Goal: Task Accomplishment & Management: Complete application form

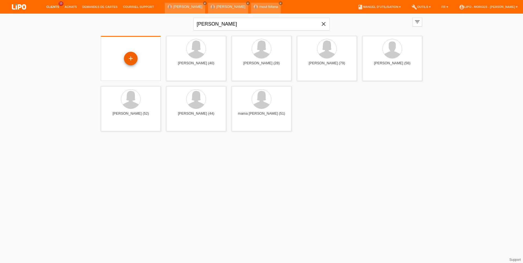
click at [129, 57] on div "+" at bounding box center [131, 59] width 14 height 14
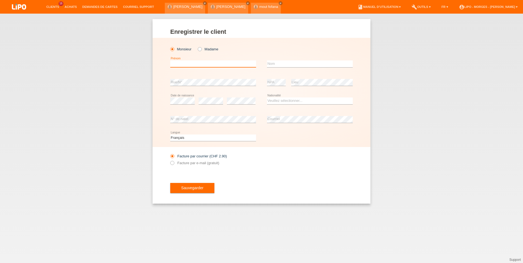
click at [179, 65] on input "text" at bounding box center [213, 63] width 86 height 7
type input "[PERSON_NAME]"
click at [277, 63] on input "text" at bounding box center [310, 63] width 86 height 7
type input "ILAZI"
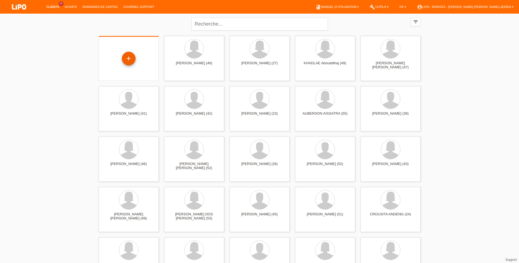
click at [124, 55] on div "+" at bounding box center [129, 59] width 14 height 14
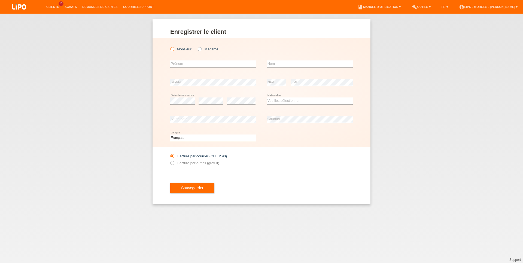
click at [185, 48] on label "Monsieur" at bounding box center [180, 49] width 21 height 4
click at [174, 48] on input "Monsieur" at bounding box center [172, 49] width 4 height 4
radio input "true"
click at [174, 62] on input "text" at bounding box center [213, 63] width 86 height 7
type input "[PERSON_NAME]"
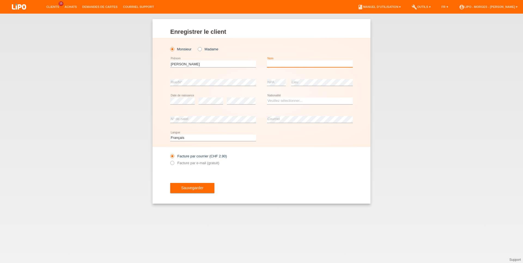
click at [281, 63] on input "text" at bounding box center [310, 63] width 86 height 7
type input "ILAZI"
click at [267, 98] on select "Veuillez sélectionner... Suisse Allemagne Autriche Liechtenstein ------------ A…" at bounding box center [310, 101] width 86 height 7
select select "XK"
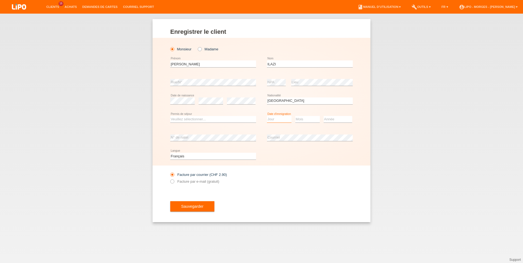
click at [267, 116] on select "Jour 01 02 03 04 05 06 07 08 09 10 11" at bounding box center [279, 119] width 25 height 7
select select "15"
click at [295, 116] on select "Mois 01 02 03 04 05 06 07 08 09 10 11" at bounding box center [307, 119] width 25 height 7
select select "11"
click at [0, 0] on option "11" at bounding box center [0, 0] width 0 height 0
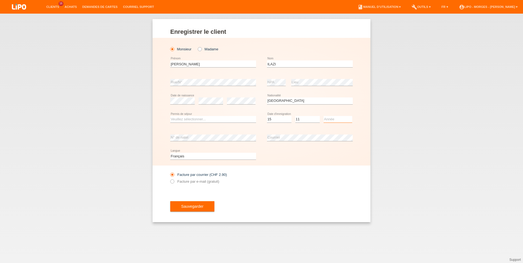
click at [324, 116] on select "Année 2025 2024 2023 2022 2021 2020 2019 2018 2017 2016 2015 2014 2013 2012 201…" at bounding box center [338, 119] width 29 height 7
select select "2020"
click at [170, 116] on select "Veuillez sélectionner... C B B - Statut de réfugié Autre" at bounding box center [213, 119] width 86 height 7
select select "B"
click at [0, 0] on option "B" at bounding box center [0, 0] width 0 height 0
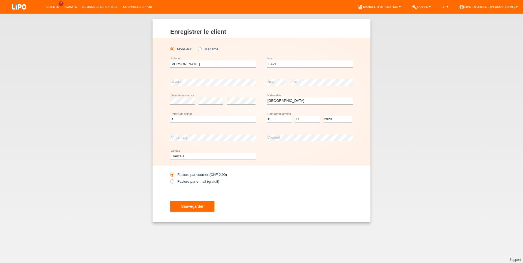
click at [284, 157] on div "Deutsch Français Italiano English error Langue" at bounding box center [261, 156] width 183 height 19
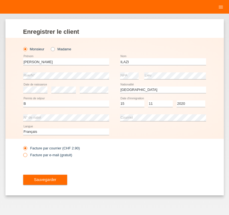
click at [40, 155] on label "Facture par e-mail (gratuit)" at bounding box center [47, 155] width 49 height 4
click at [27, 155] on input "Facture par e-mail (gratuit)" at bounding box center [25, 156] width 4 height 7
radio input "true"
click at [40, 182] on span "Sauvegarder" at bounding box center [45, 180] width 22 height 4
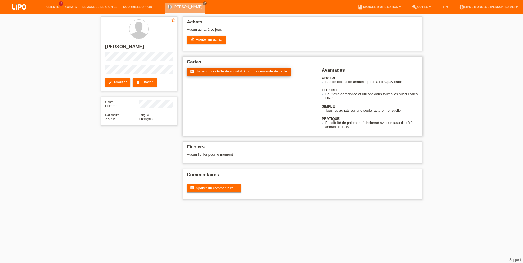
click at [196, 70] on link "fact_check Initier un contrôle de solvabilité pour la demande de carte" at bounding box center [239, 72] width 104 height 8
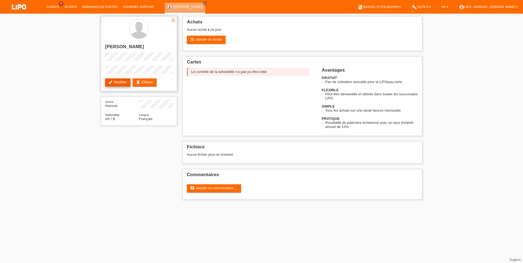
click at [121, 82] on link "edit Modifier" at bounding box center [117, 82] width 25 height 8
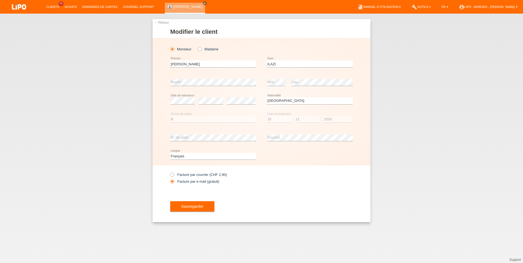
select select "XK"
select select "B"
select select "15"
select select "11"
select select "2020"
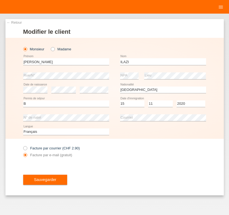
click at [156, 123] on div "error Courriel" at bounding box center [163, 118] width 86 height 14
click at [182, 114] on div "error Courriel" at bounding box center [163, 118] width 86 height 14
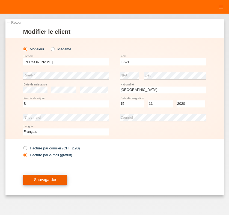
click at [59, 179] on button "Sauvegarder" at bounding box center [45, 180] width 44 height 10
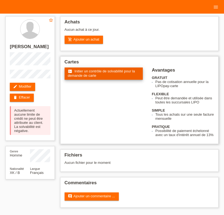
click at [103, 75] on link "fact_check Initier un contrôle de solvabilité pour la demande de carte" at bounding box center [104, 74] width 78 height 12
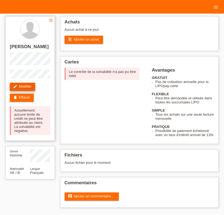
click at [26, 86] on link "edit Modifier" at bounding box center [22, 87] width 25 height 8
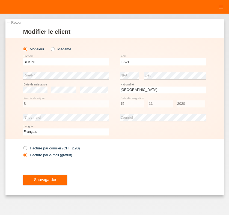
select select "XK"
select select "B"
select select "15"
select select "11"
select select "2020"
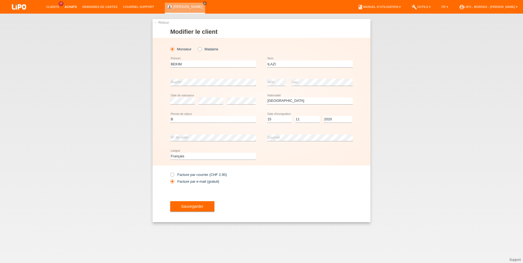
click at [73, 7] on link "Achats" at bounding box center [71, 6] width 18 height 3
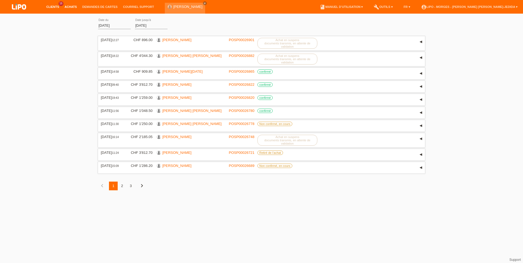
click at [49, 8] on link "Clients" at bounding box center [53, 6] width 18 height 3
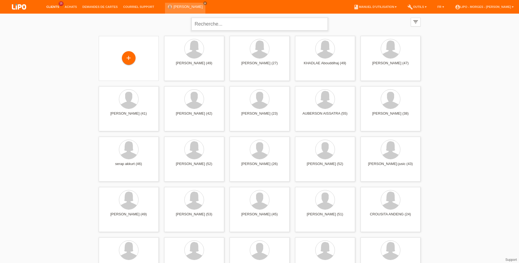
click at [227, 23] on input "text" at bounding box center [259, 24] width 136 height 13
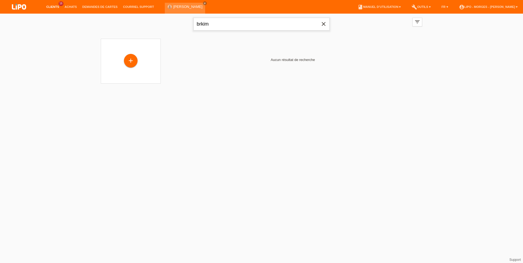
drag, startPoint x: 227, startPoint y: 23, endPoint x: 152, endPoint y: 36, distance: 75.8
click at [193, 31] on input "brkim" at bounding box center [261, 24] width 136 height 13
type input "bekim"
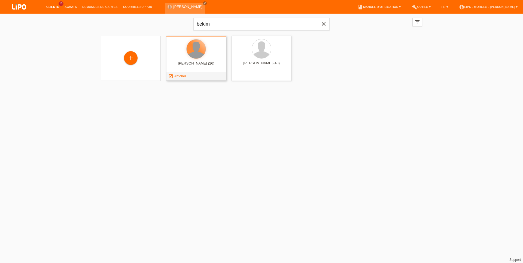
click at [188, 54] on div at bounding box center [196, 49] width 20 height 20
click at [180, 74] on span "Afficher" at bounding box center [180, 76] width 12 height 4
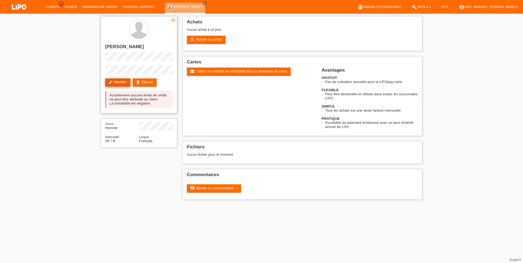
click at [128, 82] on link "edit Modifier" at bounding box center [117, 82] width 25 height 8
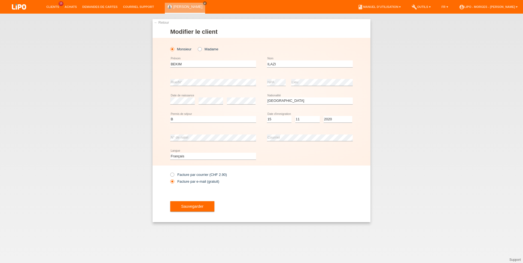
select select "XK"
select select "B"
select select "15"
select select "11"
select select "2020"
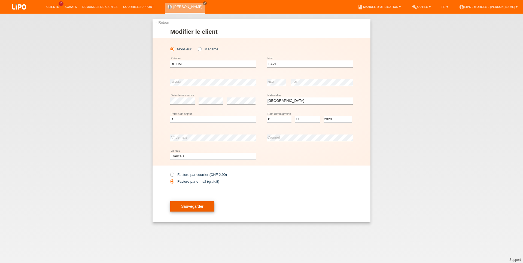
click at [192, 212] on button "Sauvegarder" at bounding box center [192, 206] width 44 height 10
